Goal: Task Accomplishment & Management: Complete application form

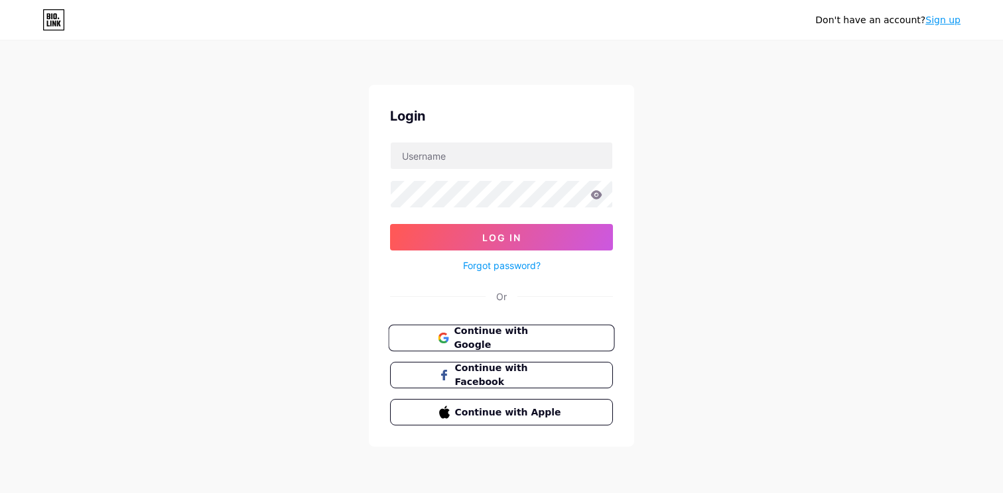
click at [497, 325] on button "Continue with Google" at bounding box center [501, 338] width 226 height 27
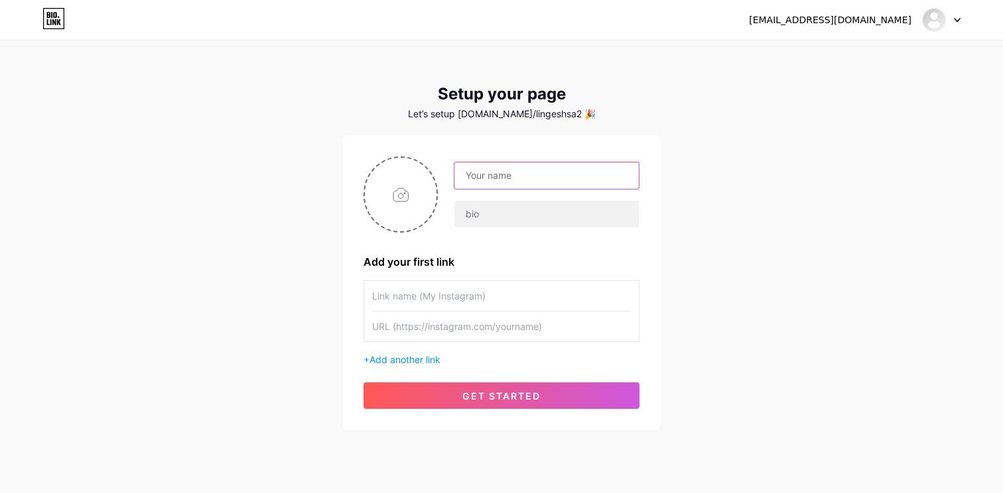
click at [497, 174] on input "text" at bounding box center [546, 175] width 184 height 27
click at [481, 211] on input "text" at bounding box center [546, 214] width 184 height 27
click at [446, 299] on input "text" at bounding box center [501, 296] width 259 height 30
click at [446, 326] on input "text" at bounding box center [501, 327] width 259 height 30
click at [451, 297] on input "text" at bounding box center [501, 296] width 259 height 30
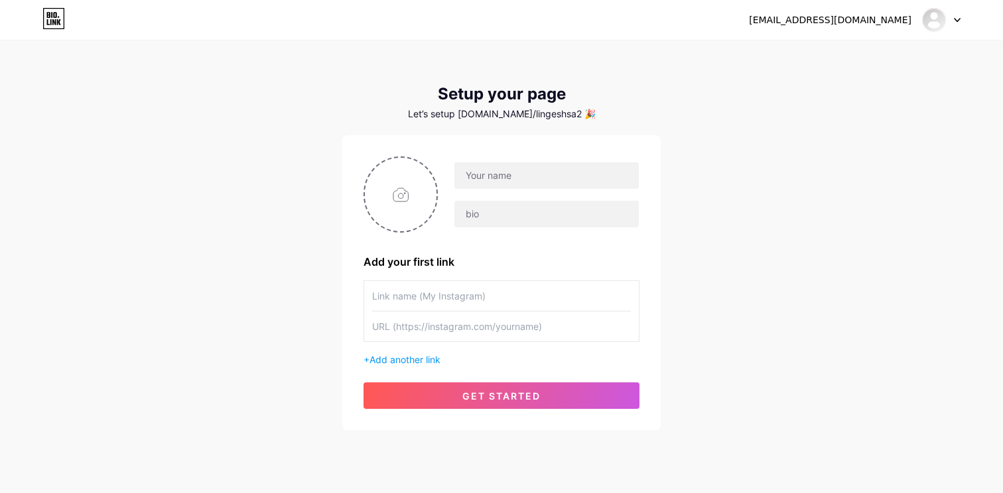
click at [453, 322] on input "text" at bounding box center [501, 327] width 259 height 30
click at [536, 176] on input "text" at bounding box center [546, 175] width 184 height 27
click at [495, 218] on input "text" at bounding box center [546, 214] width 184 height 27
click at [501, 182] on input "text" at bounding box center [546, 175] width 184 height 27
drag, startPoint x: 522, startPoint y: 121, endPoint x: 561, endPoint y: 113, distance: 39.9
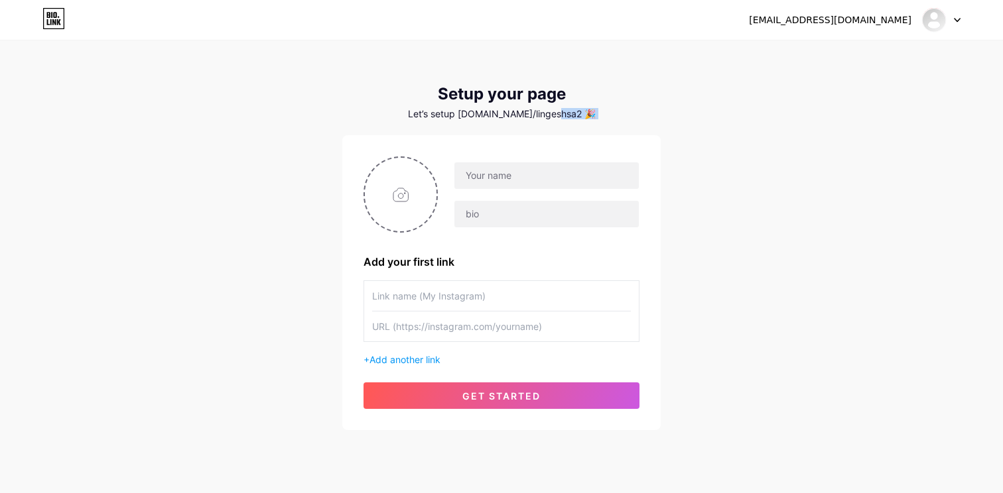
click at [562, 113] on div "Setup your page Let’s setup [DOMAIN_NAME]/lingeshsa2 🎉 Add your first link + Ad…" at bounding box center [501, 258] width 318 height 346
click at [541, 115] on div "Let’s setup [DOMAIN_NAME]/lingeshsa2 🎉" at bounding box center [501, 114] width 318 height 11
click at [549, 135] on div "Add your first link + Add another link get started" at bounding box center [501, 282] width 318 height 295
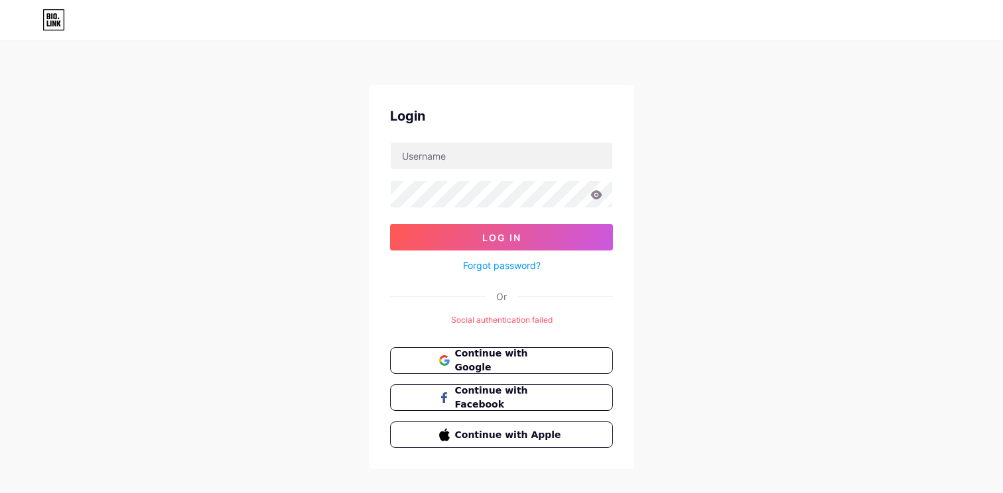
click at [249, 205] on div "Login Log In Forgot password? Or Social authentication failed Continue with Goo…" at bounding box center [501, 256] width 1003 height 512
